Goal: Transaction & Acquisition: Purchase product/service

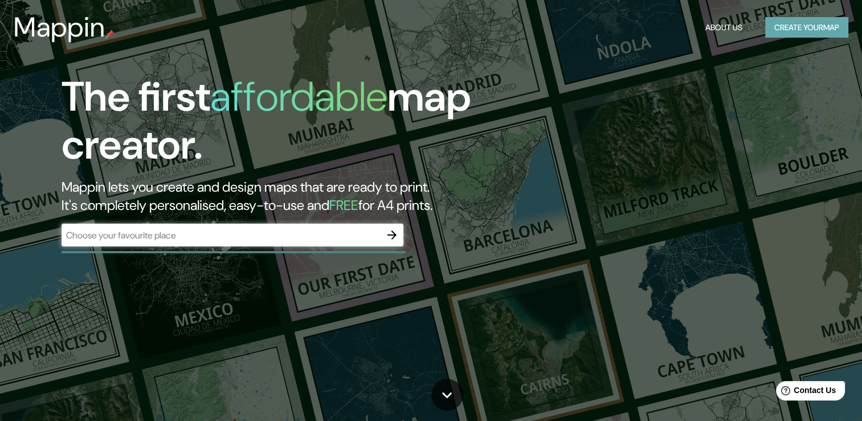
click at [791, 29] on button "Create your map" at bounding box center [806, 27] width 83 height 21
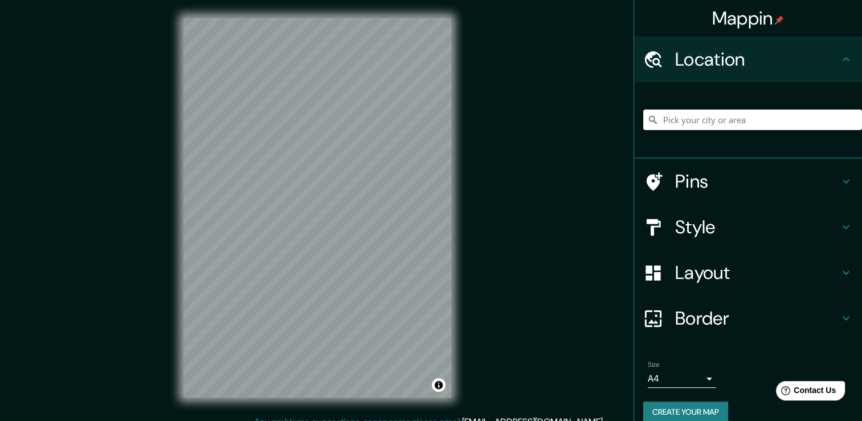
click at [720, 116] on input "Pick your city or area" at bounding box center [752, 119] width 219 height 21
click at [700, 120] on input "[GEOGRAPHIC_DATA], [GEOGRAPHIC_DATA], [GEOGRAPHIC_DATA]" at bounding box center [752, 119] width 219 height 21
click at [654, 120] on input "[GEOGRAPHIC_DATA], [GEOGRAPHIC_DATA], [GEOGRAPHIC_DATA]" at bounding box center [752, 119] width 219 height 21
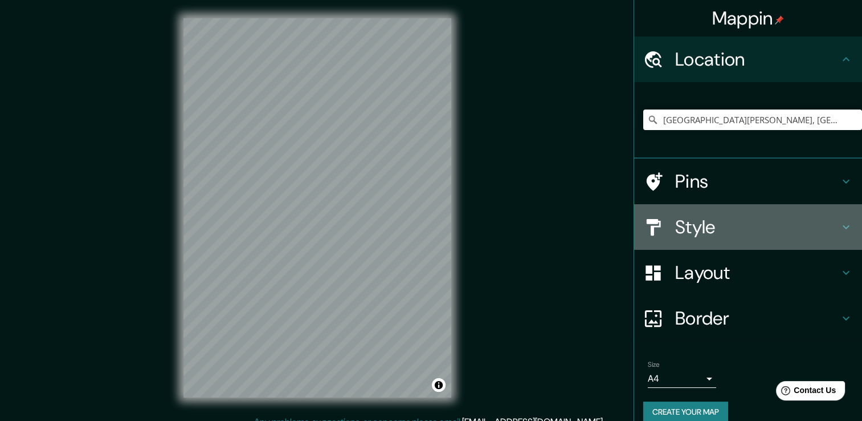
click at [714, 237] on h4 "Style" at bounding box center [757, 226] width 164 height 23
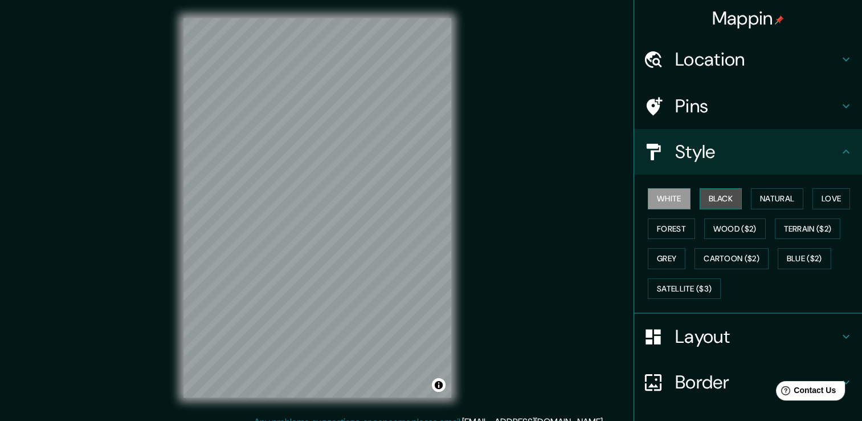
click at [700, 202] on button "Black" at bounding box center [721, 198] width 43 height 21
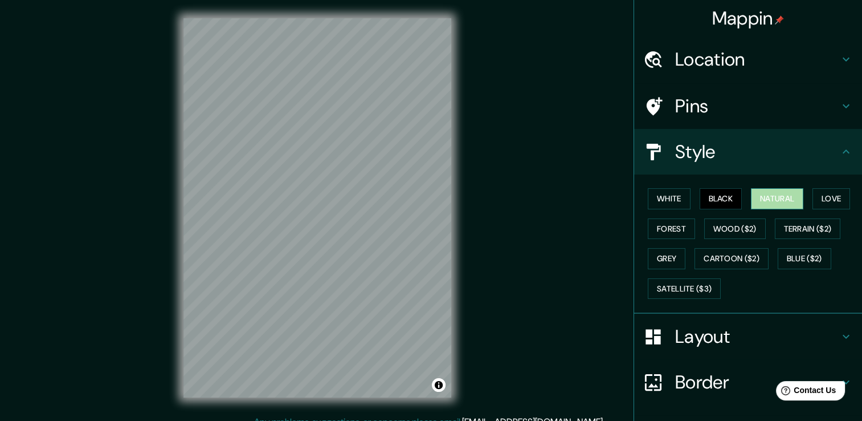
click at [771, 206] on button "Natural" at bounding box center [777, 198] width 52 height 21
click at [826, 203] on button "Love" at bounding box center [832, 198] width 38 height 21
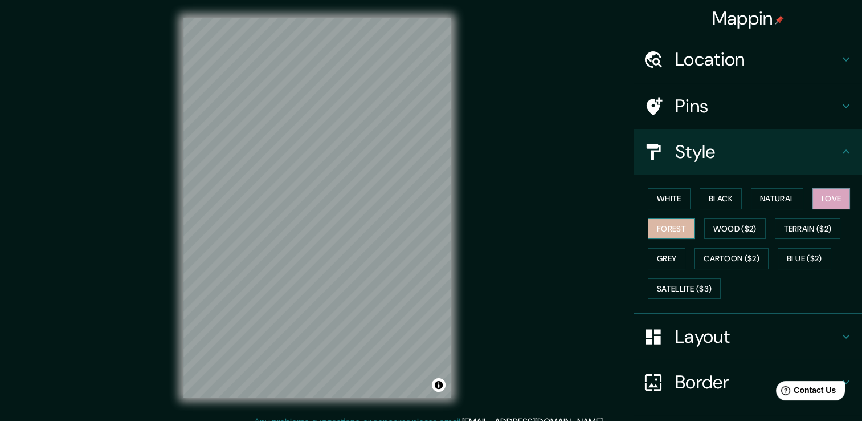
click at [666, 223] on button "Forest" at bounding box center [671, 228] width 47 height 21
click at [655, 193] on button "White" at bounding box center [669, 198] width 43 height 21
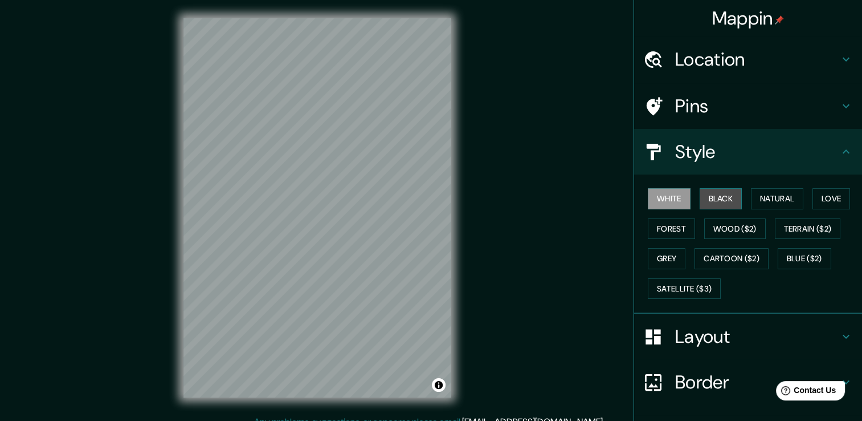
click at [710, 193] on button "Black" at bounding box center [721, 198] width 43 height 21
click at [674, 199] on button "White" at bounding box center [669, 198] width 43 height 21
click at [669, 254] on button "Grey" at bounding box center [667, 258] width 38 height 21
click at [655, 194] on button "White" at bounding box center [669, 198] width 43 height 21
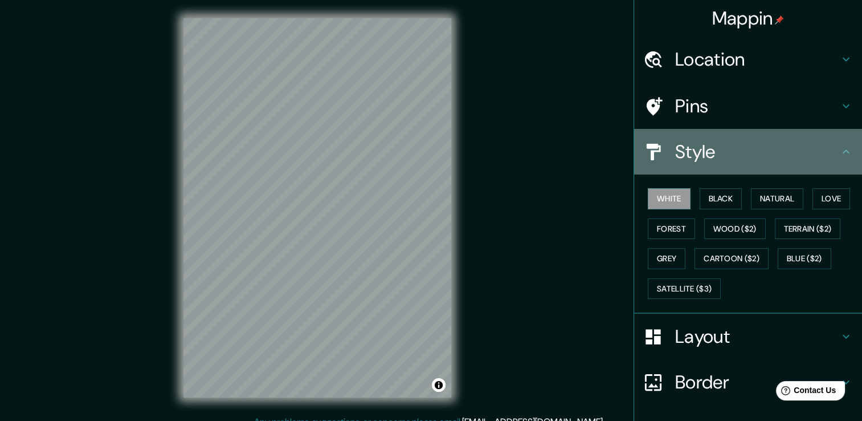
click at [814, 153] on h4 "Style" at bounding box center [757, 151] width 164 height 23
click at [788, 145] on h4 "Style" at bounding box center [757, 151] width 164 height 23
click at [842, 149] on icon at bounding box center [847, 152] width 14 height 14
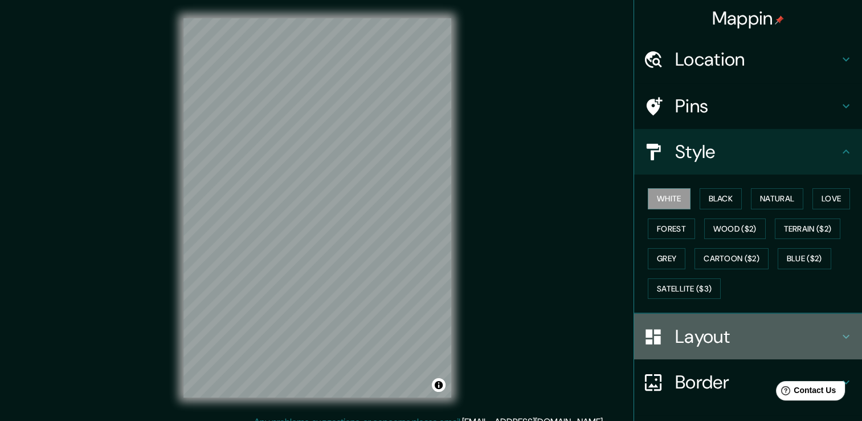
click at [711, 344] on h4 "Layout" at bounding box center [757, 336] width 164 height 23
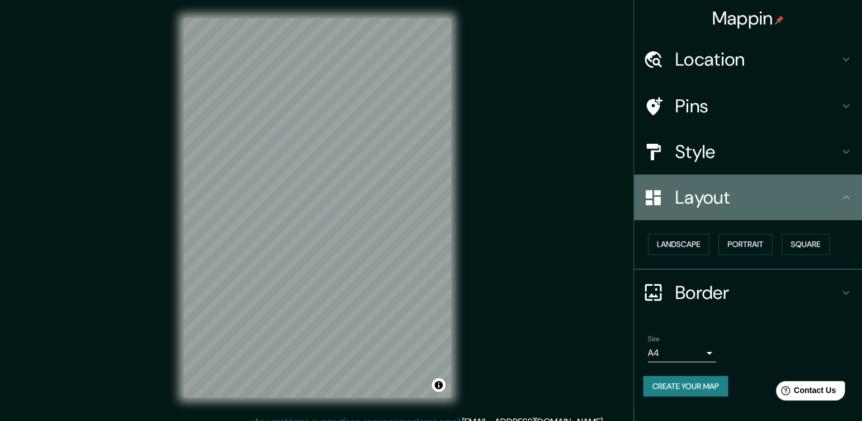
click at [841, 194] on icon at bounding box center [847, 197] width 14 height 14
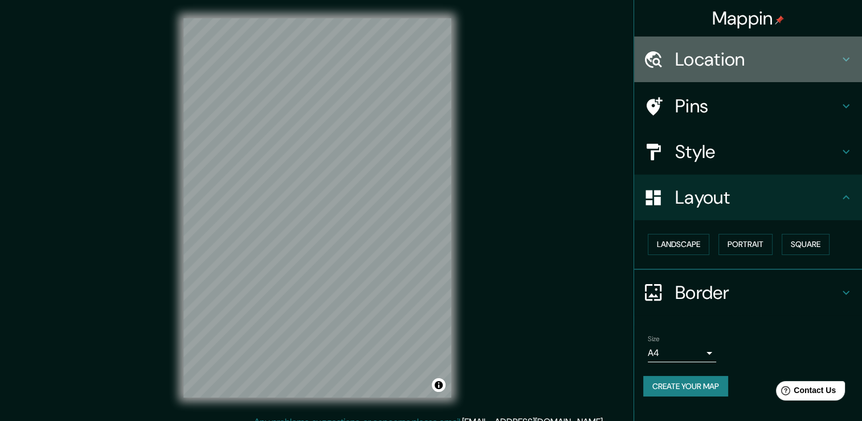
click at [789, 64] on h4 "Location" at bounding box center [757, 59] width 164 height 23
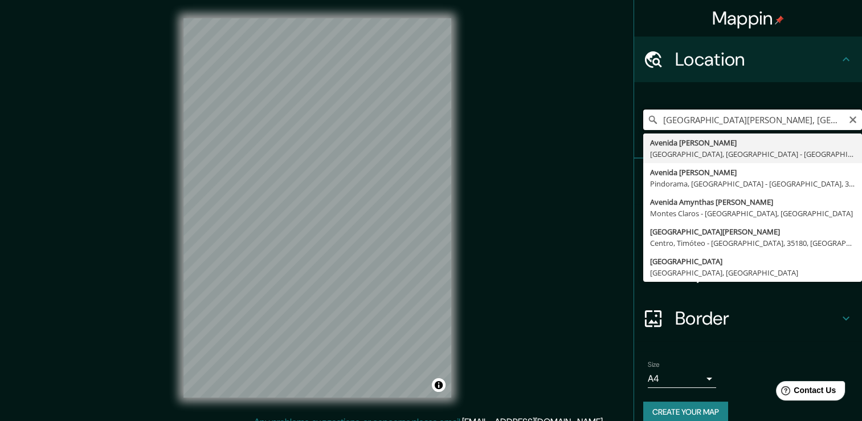
click at [652, 120] on input "[GEOGRAPHIC_DATA][PERSON_NAME], [GEOGRAPHIC_DATA], [GEOGRAPHIC_DATA] - [GEOGRAP…" at bounding box center [752, 119] width 219 height 21
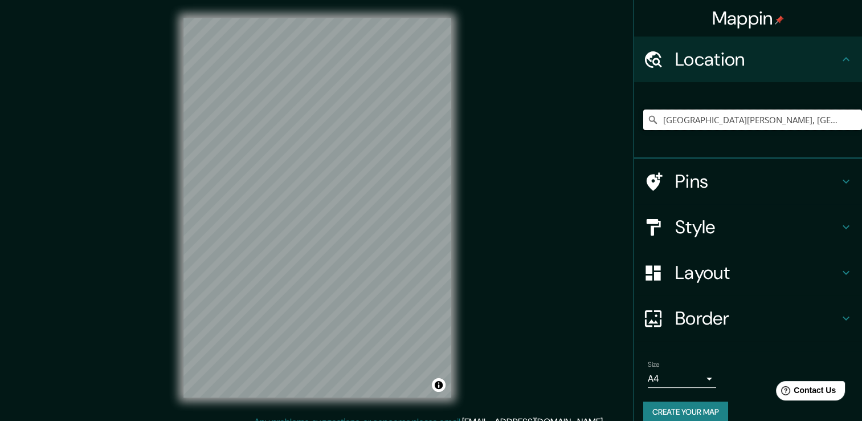
click at [652, 120] on input "[GEOGRAPHIC_DATA][PERSON_NAME], [GEOGRAPHIC_DATA], [GEOGRAPHIC_DATA] - [GEOGRAP…" at bounding box center [752, 119] width 219 height 21
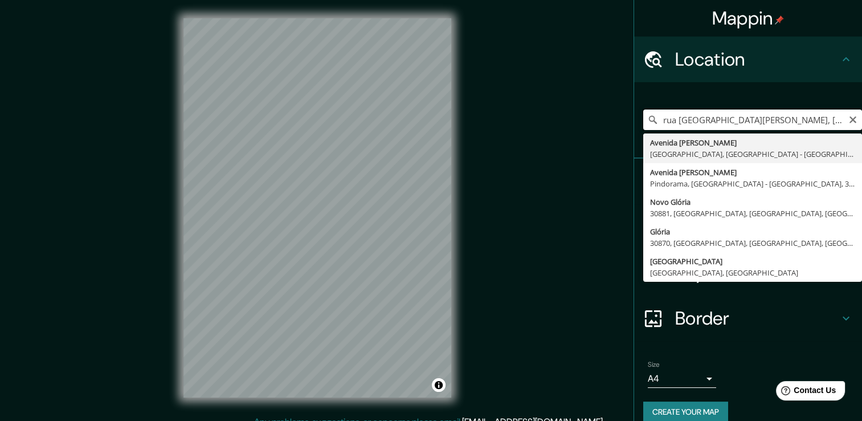
click at [652, 120] on input "rua [GEOGRAPHIC_DATA][PERSON_NAME], [GEOGRAPHIC_DATA], [GEOGRAPHIC_DATA] - [GEO…" at bounding box center [752, 119] width 219 height 21
click at [822, 120] on input "rua Assiris, [GEOGRAPHIC_DATA][PERSON_NAME], [GEOGRAPHIC_DATA], [GEOGRAPHIC_DAT…" at bounding box center [752, 119] width 219 height 21
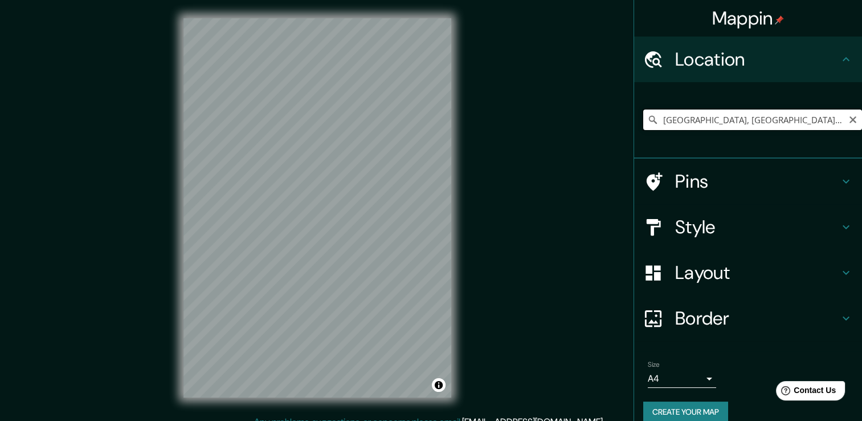
click at [698, 120] on input "[GEOGRAPHIC_DATA], [GEOGRAPHIC_DATA], [GEOGRAPHIC_DATA] - [GEOGRAPHIC_DATA], 30…" at bounding box center [752, 119] width 219 height 21
type input "Rua Jerusalém, [GEOGRAPHIC_DATA], [GEOGRAPHIC_DATA] - [GEOGRAPHIC_DATA], 30880-…"
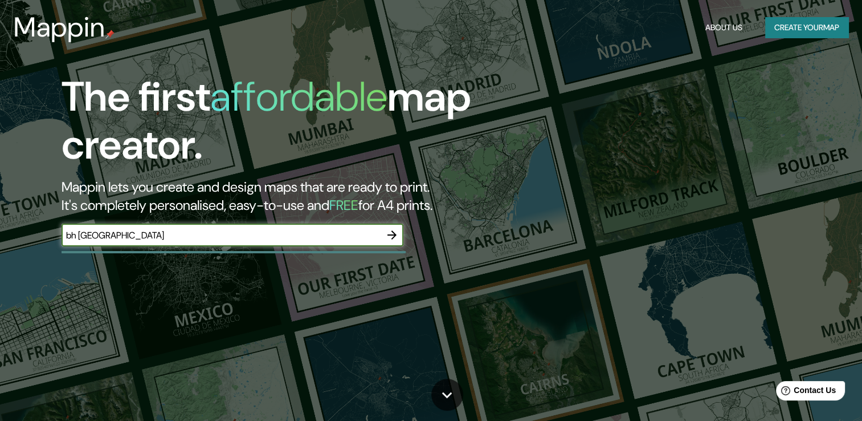
click at [68, 234] on input "bh [GEOGRAPHIC_DATA]" at bounding box center [221, 235] width 319 height 13
type input "belo horinzonte brasil"
click at [391, 234] on icon "button" at bounding box center [392, 234] width 9 height 9
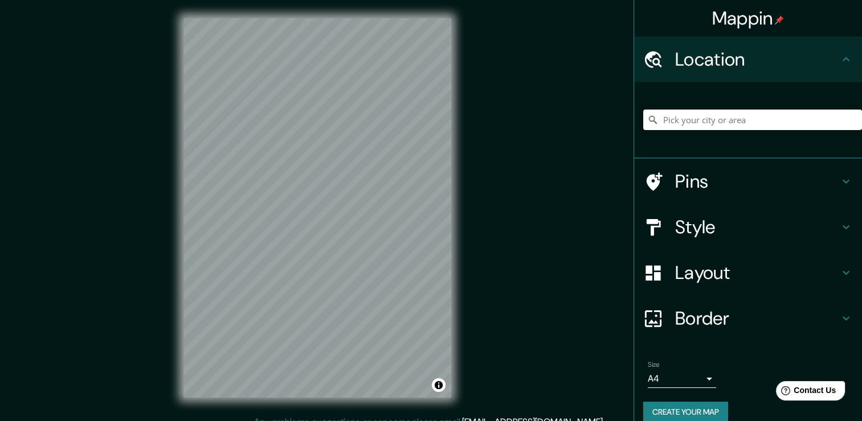
click at [752, 113] on input "Pick your city or area" at bounding box center [752, 119] width 219 height 21
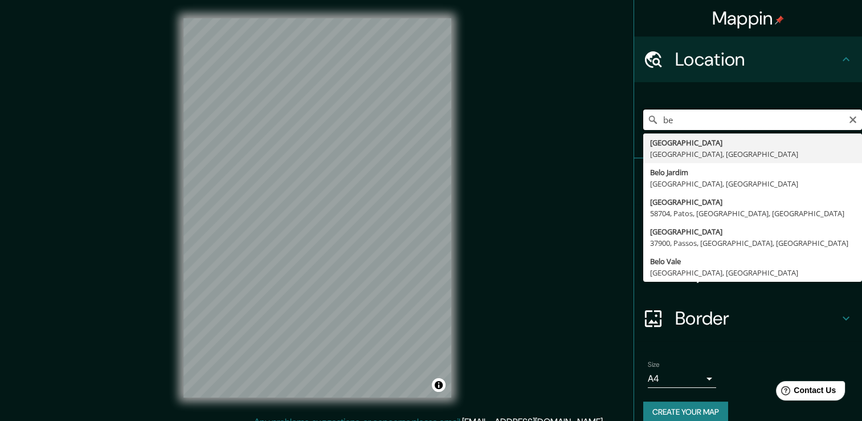
type input "b"
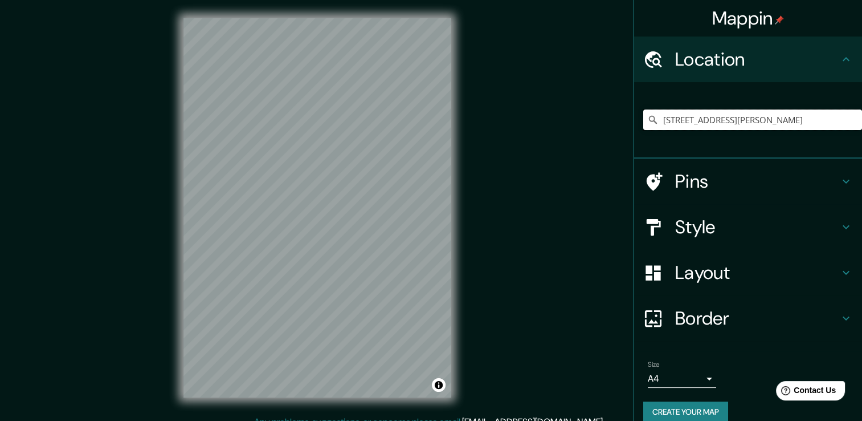
type input "[STREET_ADDRESS][PERSON_NAME]"
click at [702, 179] on h4 "Pins" at bounding box center [757, 181] width 164 height 23
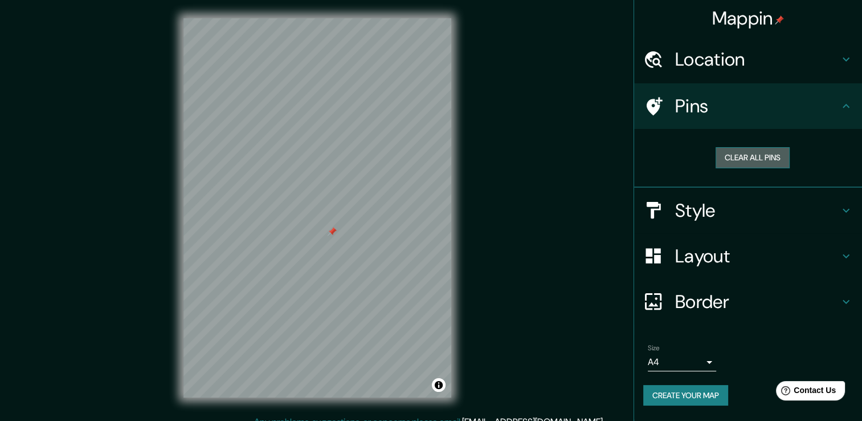
click at [750, 150] on button "Clear all pins" at bounding box center [753, 157] width 74 height 21
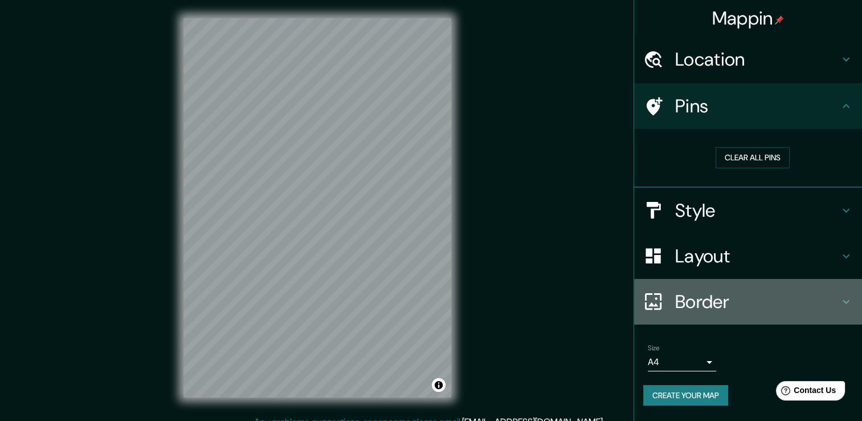
click at [743, 304] on h4 "Border" at bounding box center [757, 301] width 164 height 23
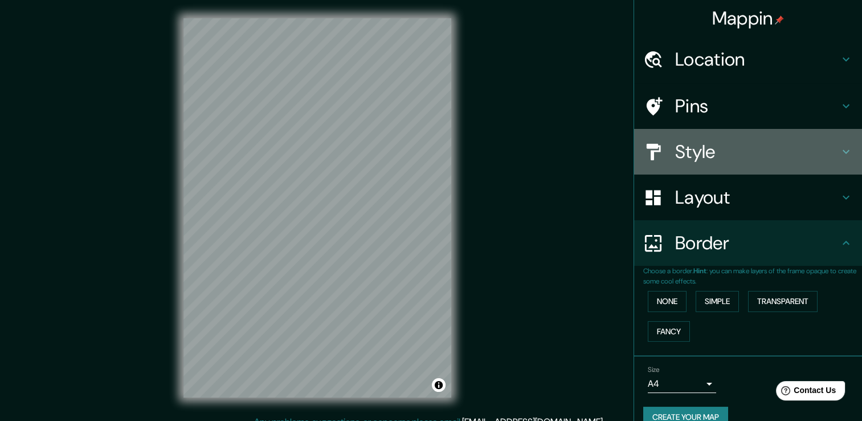
click at [748, 149] on h4 "Style" at bounding box center [757, 151] width 164 height 23
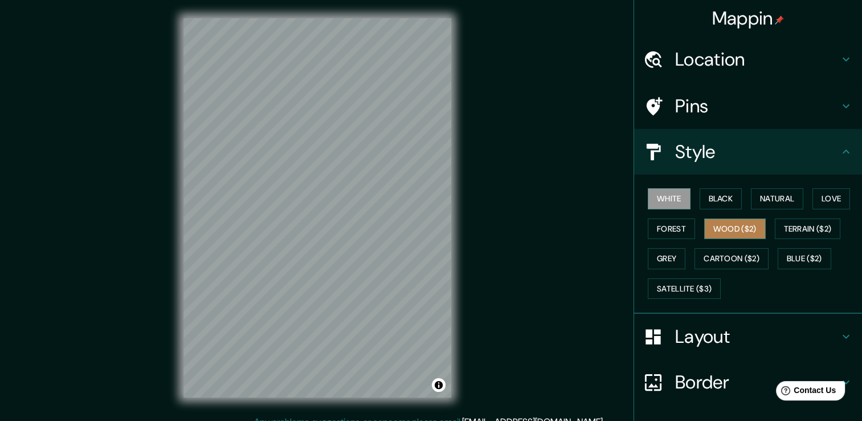
click at [715, 231] on button "Wood ($2)" at bounding box center [735, 228] width 62 height 21
click at [667, 186] on div "White Black Natural Love Forest Wood ($2) Terrain ($2) Grey Cartoon ($2) Blue (…" at bounding box center [752, 244] width 219 height 120
click at [663, 197] on button "White" at bounding box center [669, 198] width 43 height 21
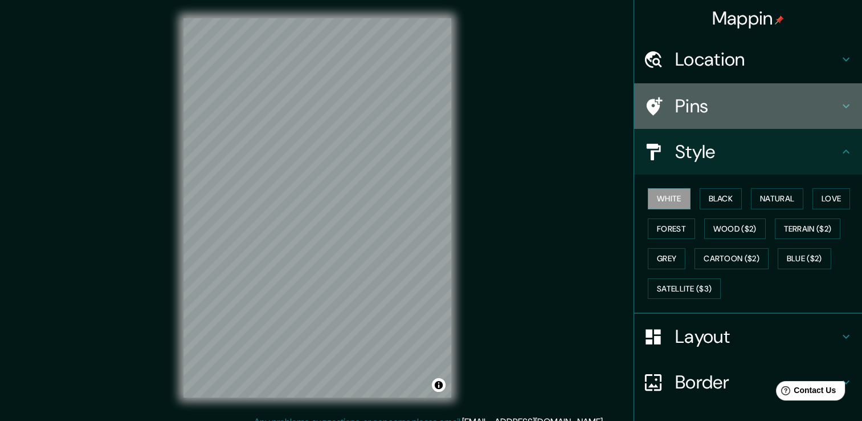
click at [688, 98] on h4 "Pins" at bounding box center [757, 106] width 164 height 23
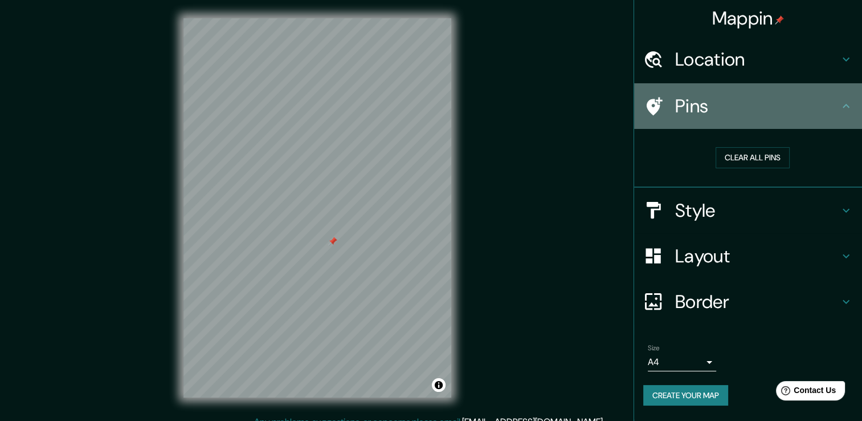
click at [801, 110] on h4 "Pins" at bounding box center [757, 106] width 164 height 23
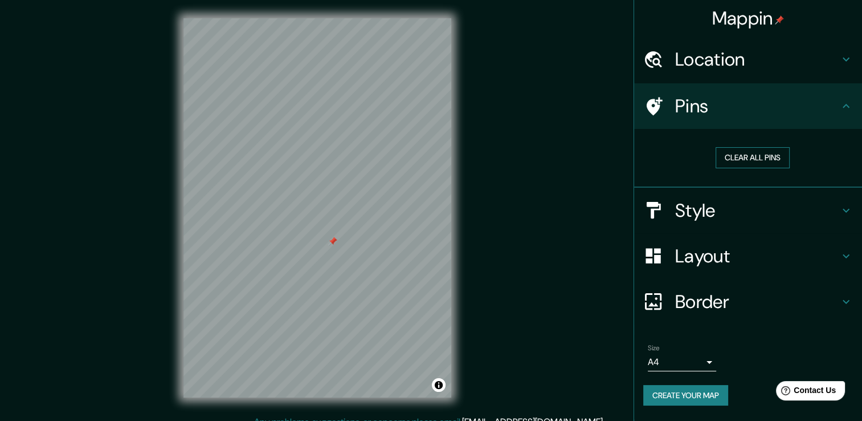
click at [755, 158] on button "Clear all pins" at bounding box center [753, 157] width 74 height 21
